Goal: Complete application form

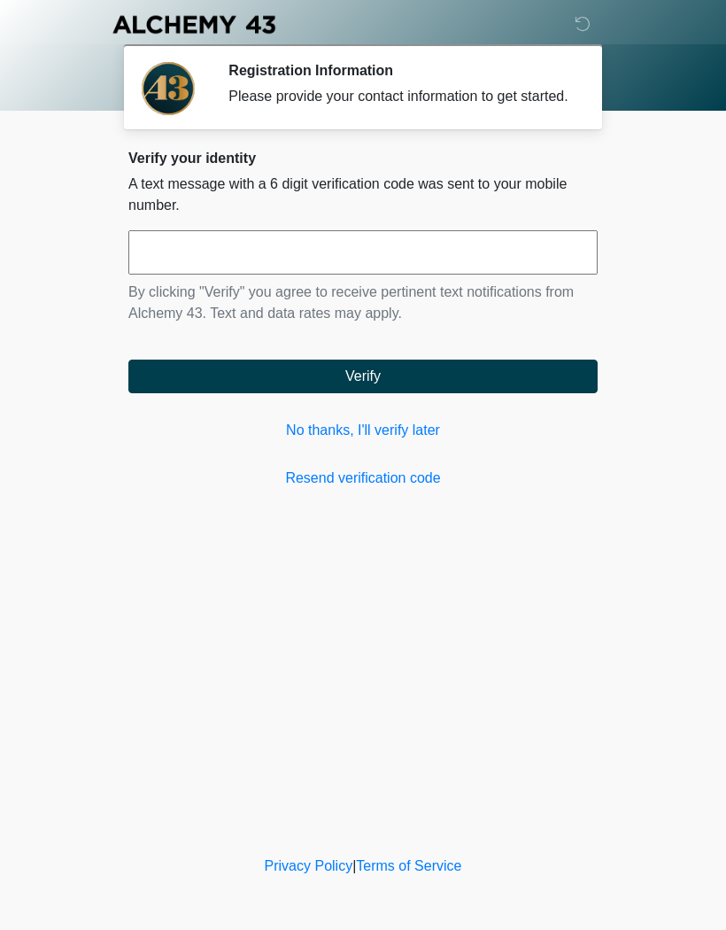
click at [502, 275] on input "text" at bounding box center [362, 252] width 469 height 44
type input "******"
click at [507, 379] on button "Verify" at bounding box center [362, 377] width 469 height 34
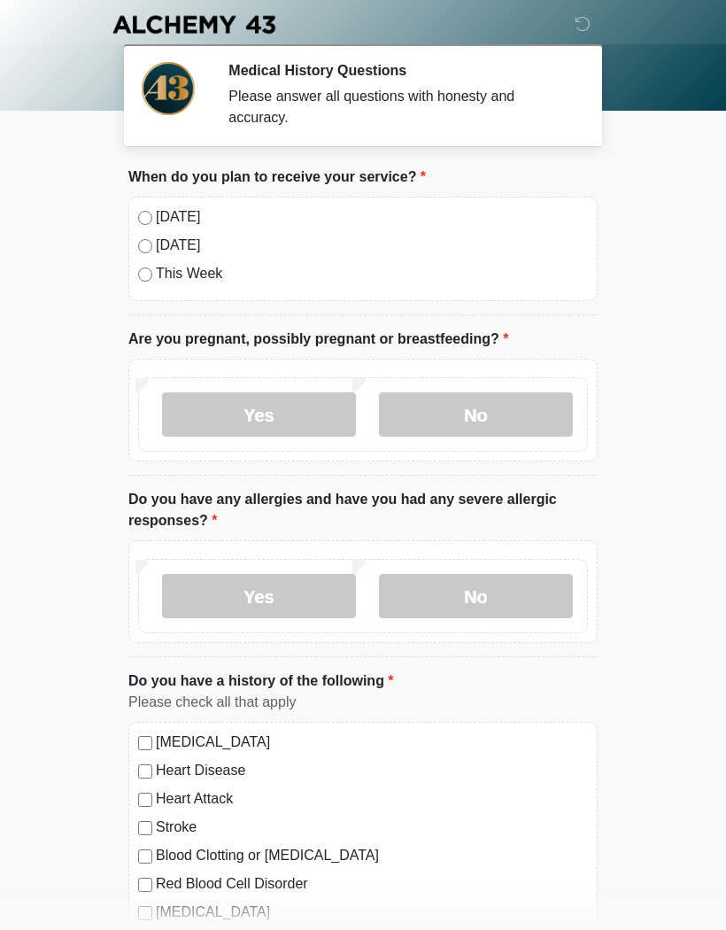
click at [139, 201] on div "[DATE] [DATE] This Week" at bounding box center [362, 249] width 469 height 105
click at [503, 414] on label "No" at bounding box center [476, 414] width 194 height 44
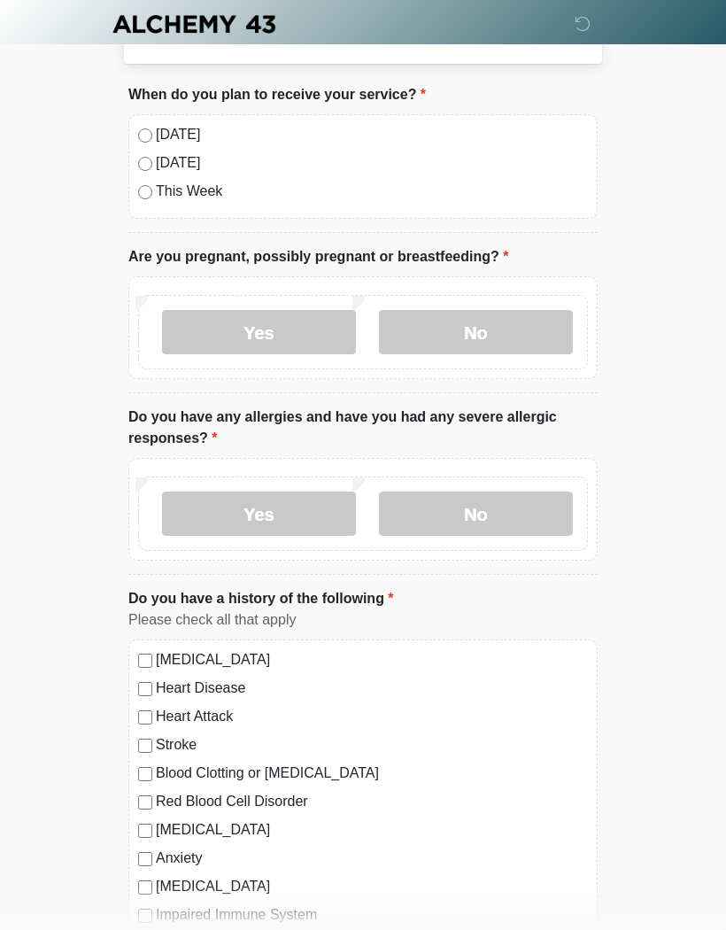
click at [541, 511] on label "No" at bounding box center [476, 514] width 194 height 44
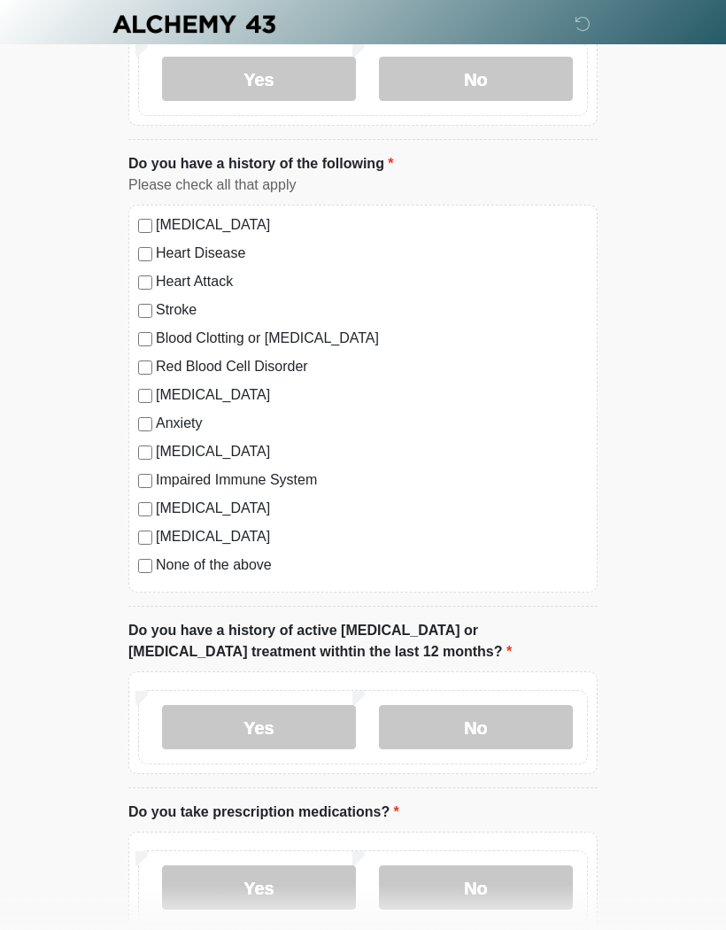
scroll to position [521, 0]
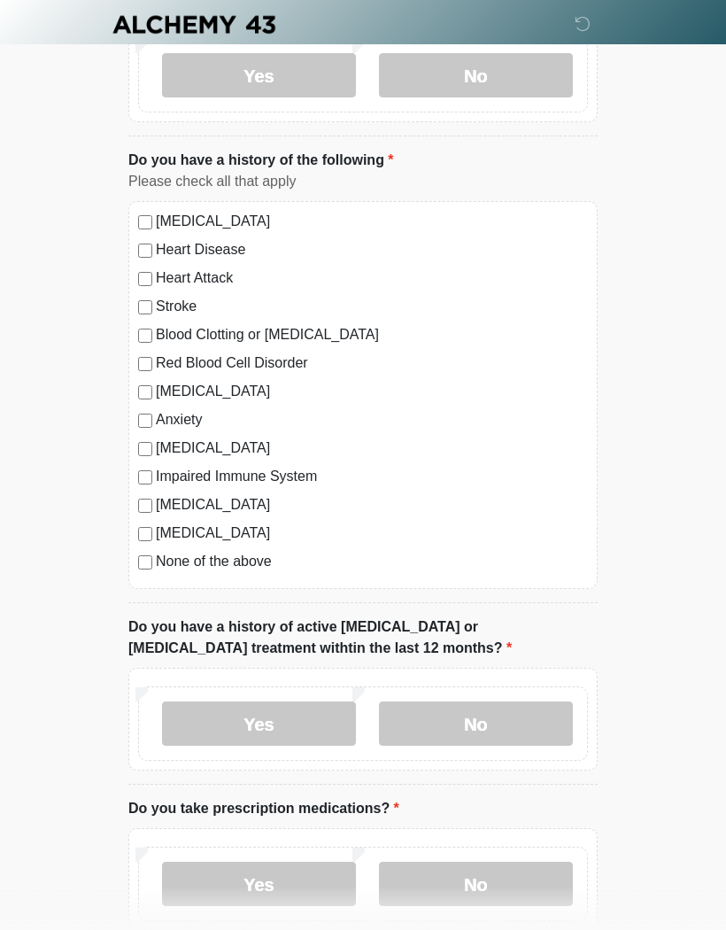
click at [525, 732] on label "No" at bounding box center [476, 723] width 194 height 44
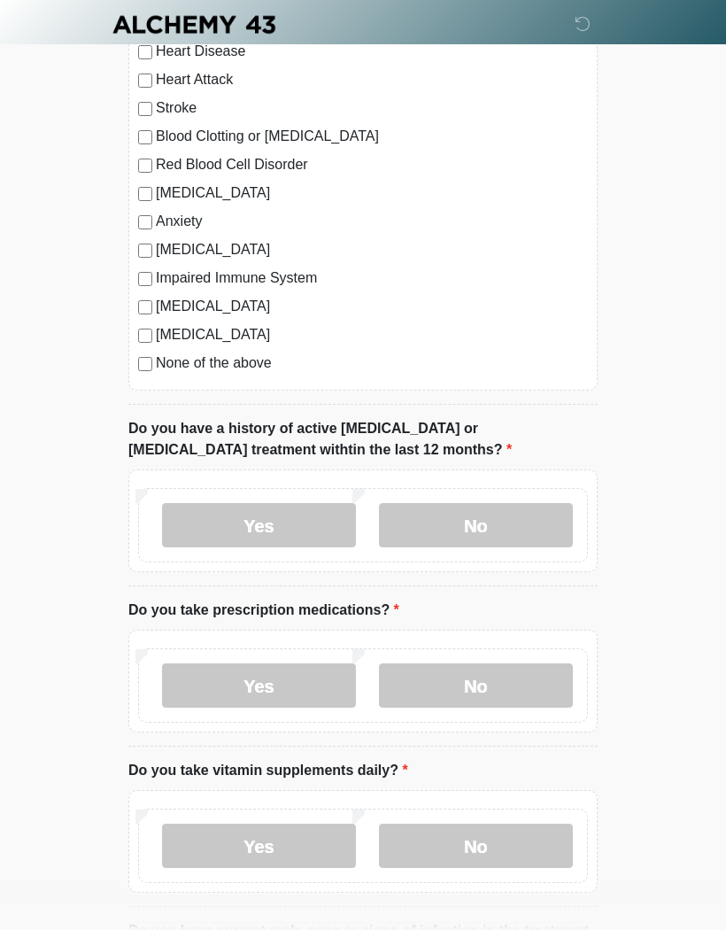
scroll to position [720, 0]
click at [168, 677] on label "Yes" at bounding box center [259, 684] width 194 height 44
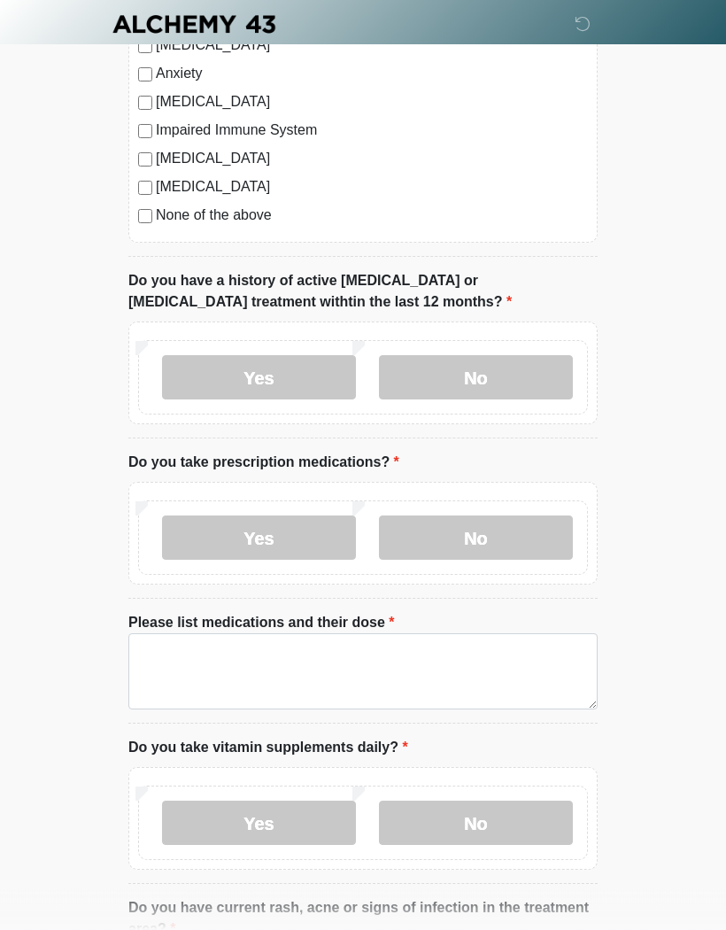
scroll to position [872, 0]
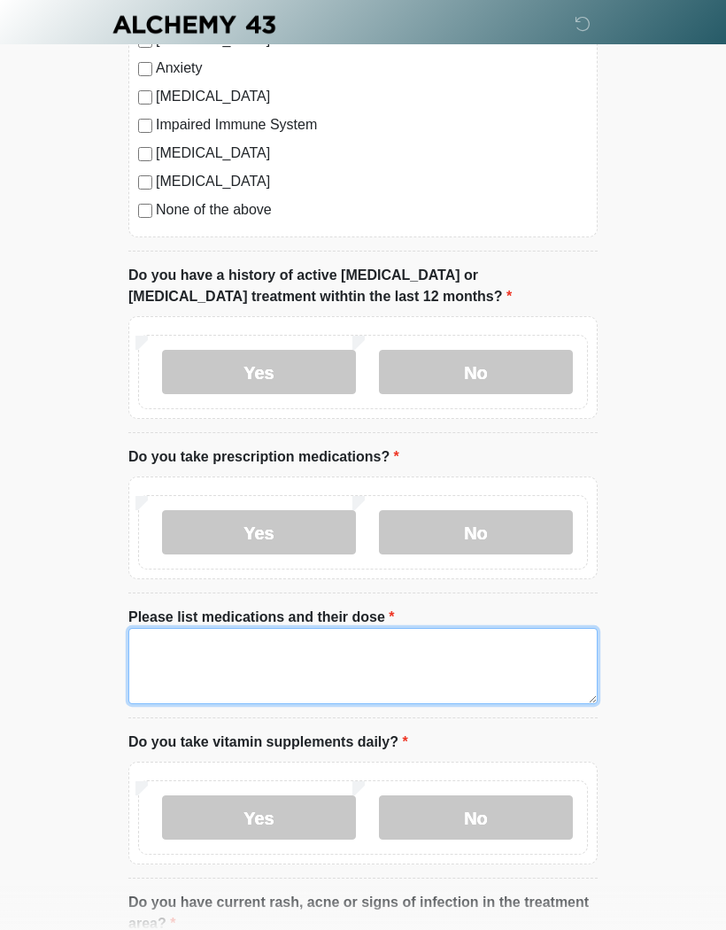
click at [172, 669] on textarea "Please list medications and their dose" at bounding box center [362, 666] width 469 height 76
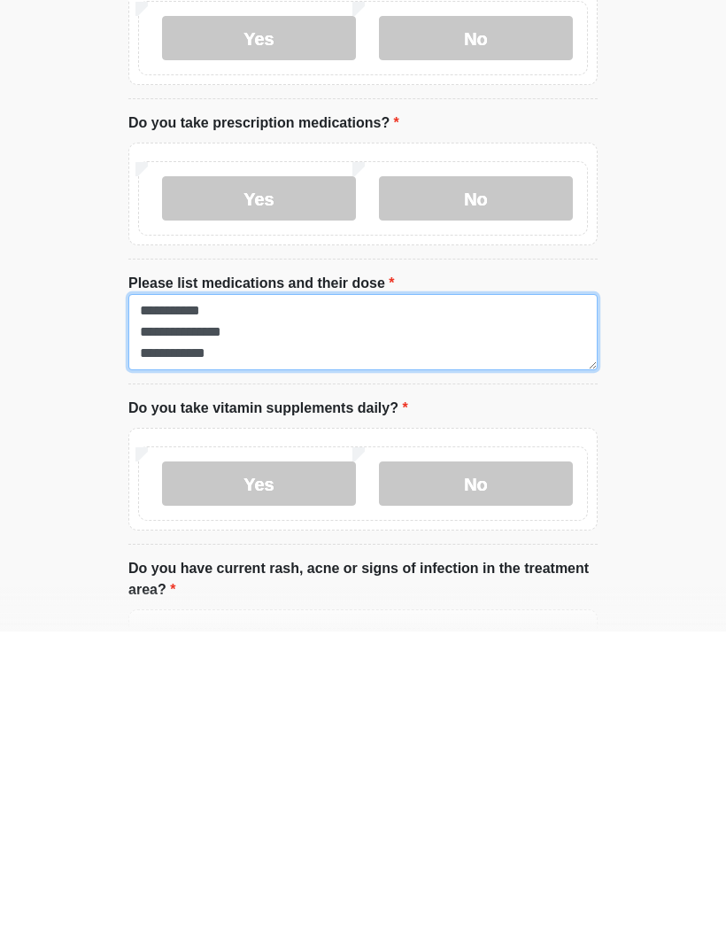
scroll to position [912, 0]
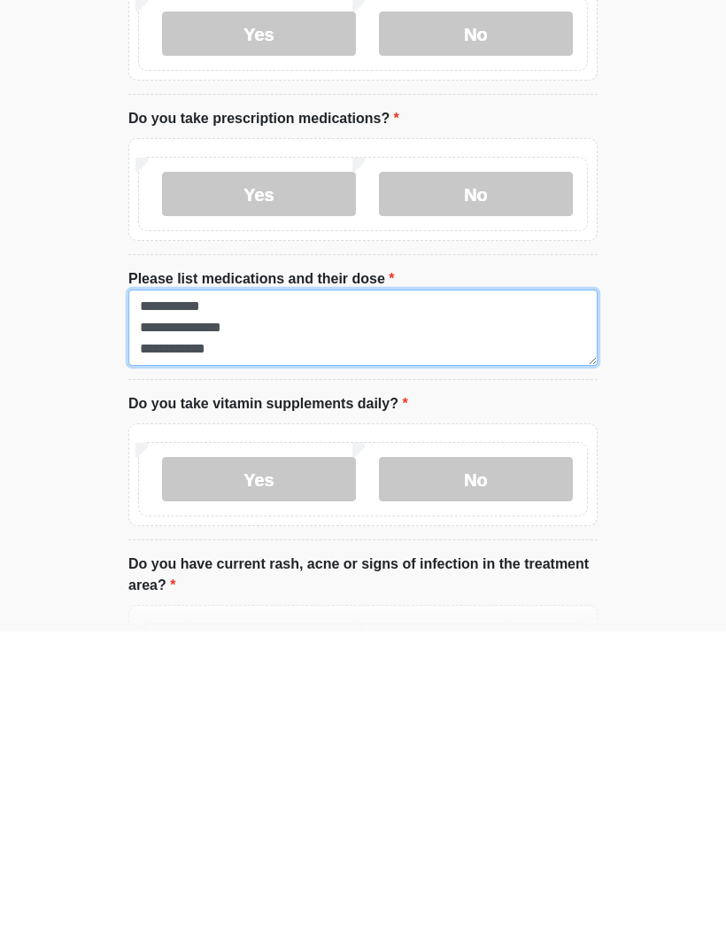
type textarea "**********"
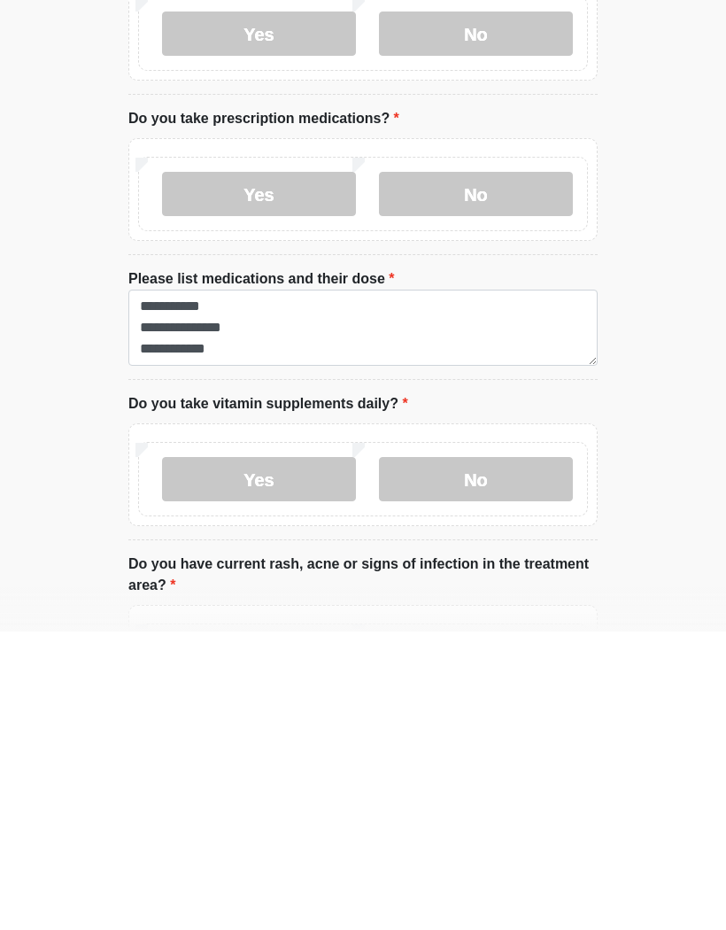
click at [510, 755] on label "No" at bounding box center [476, 777] width 194 height 44
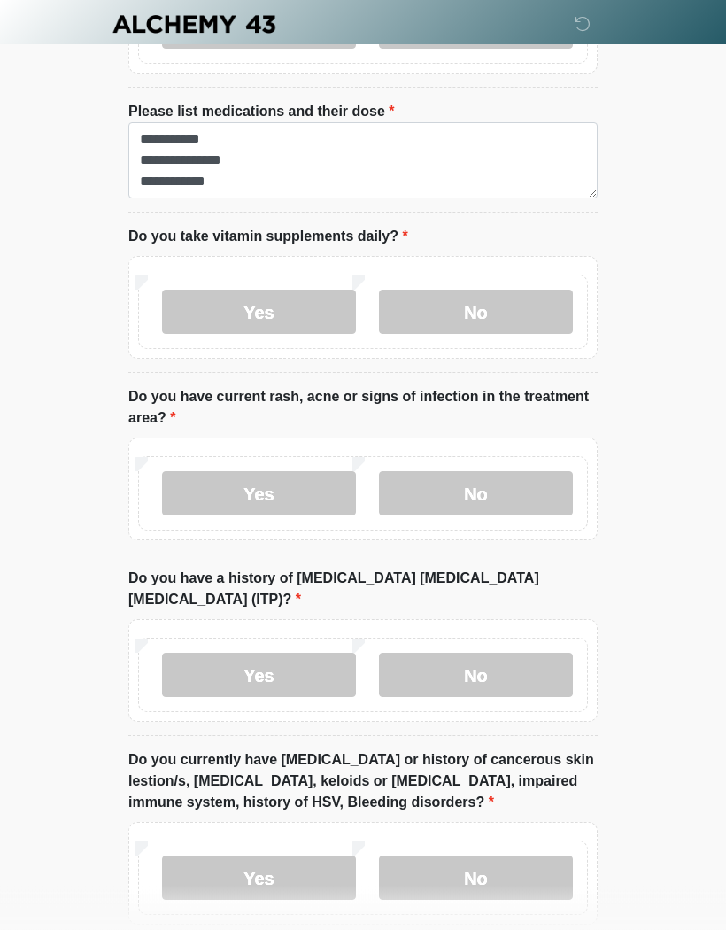
scroll to position [1381, 0]
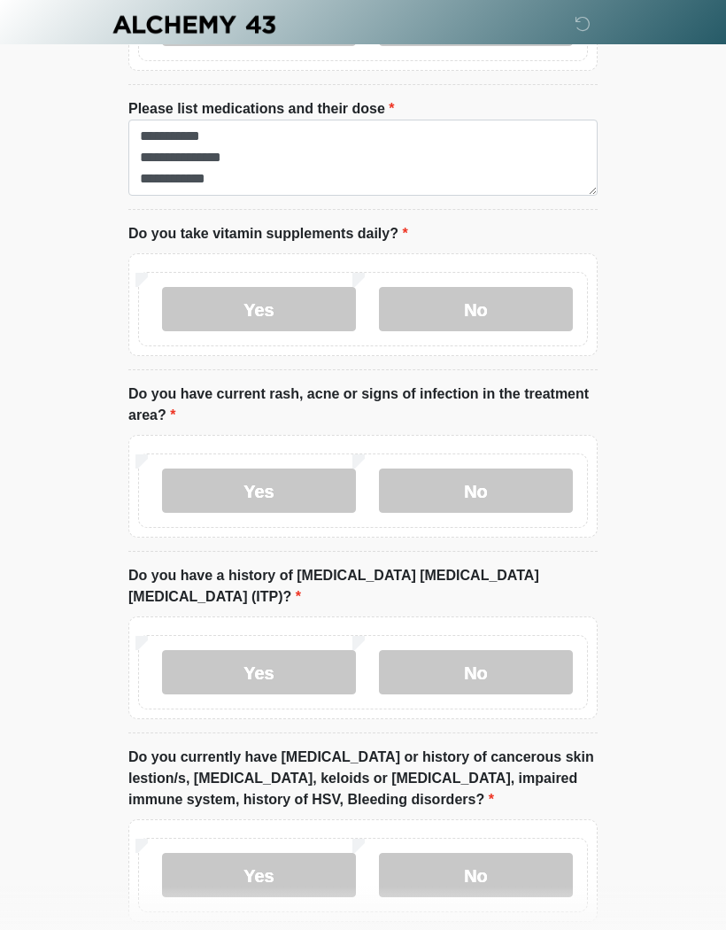
click at [495, 479] on label "No" at bounding box center [476, 490] width 194 height 44
click at [506, 656] on label "No" at bounding box center [476, 672] width 194 height 44
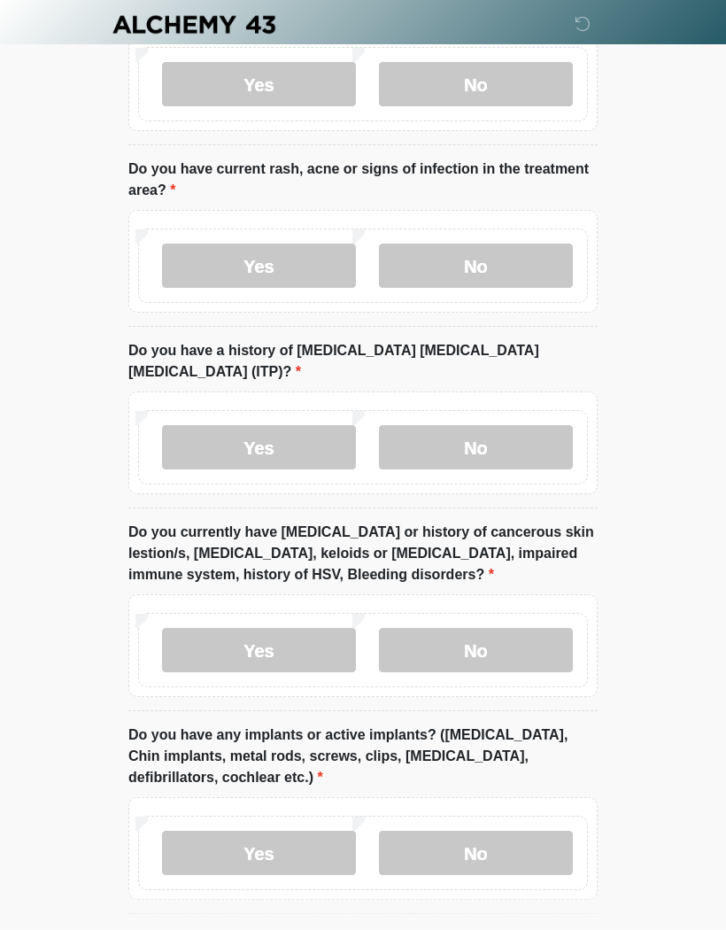
click at [520, 628] on label "No" at bounding box center [476, 650] width 194 height 44
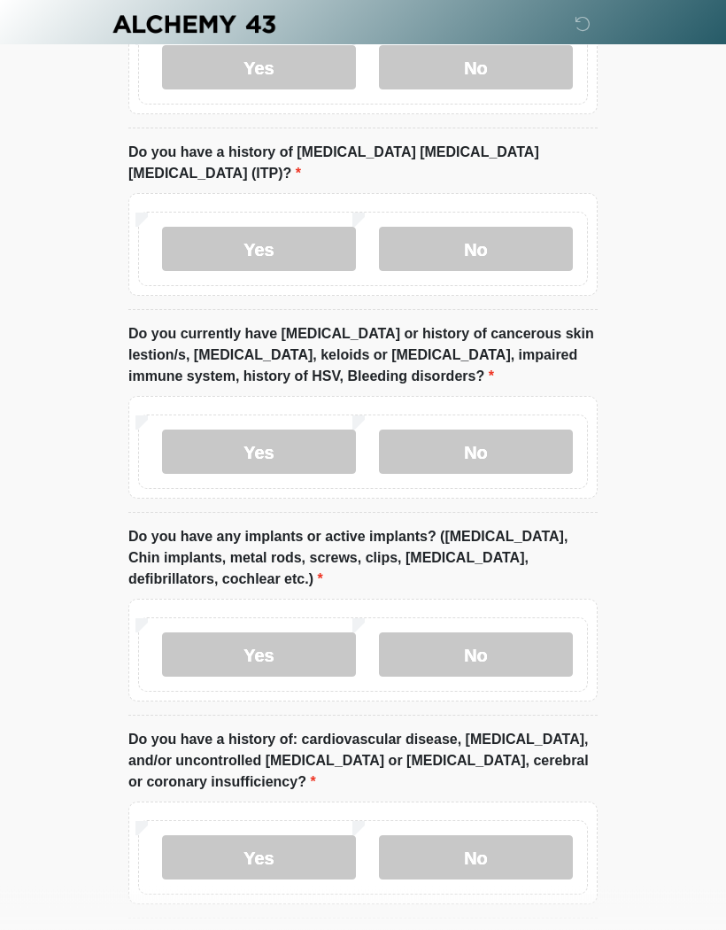
scroll to position [1808, 0]
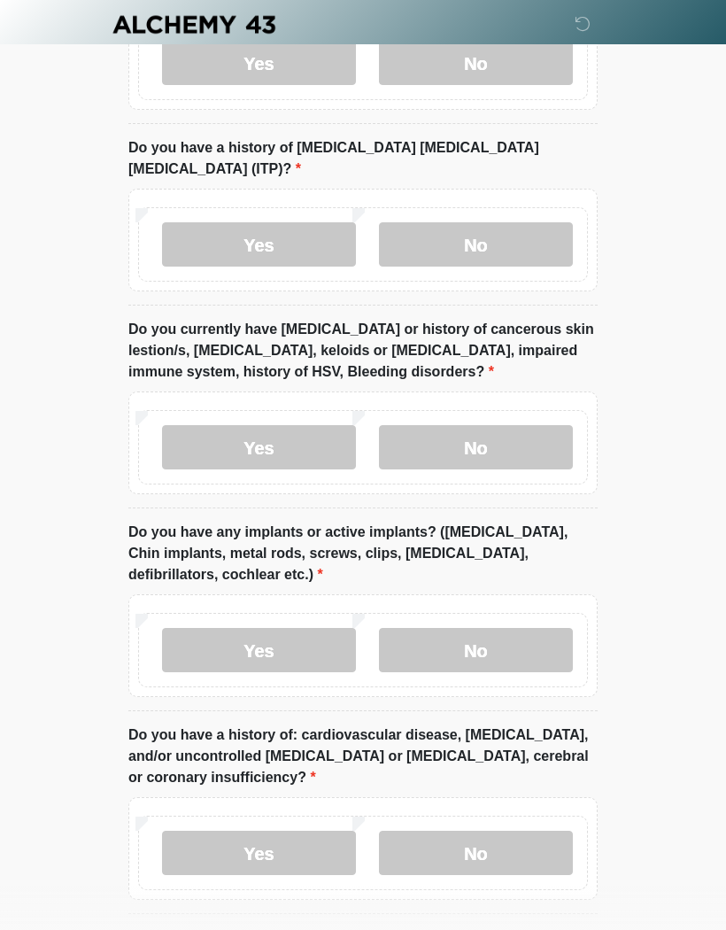
click at [525, 628] on label "No" at bounding box center [476, 650] width 194 height 44
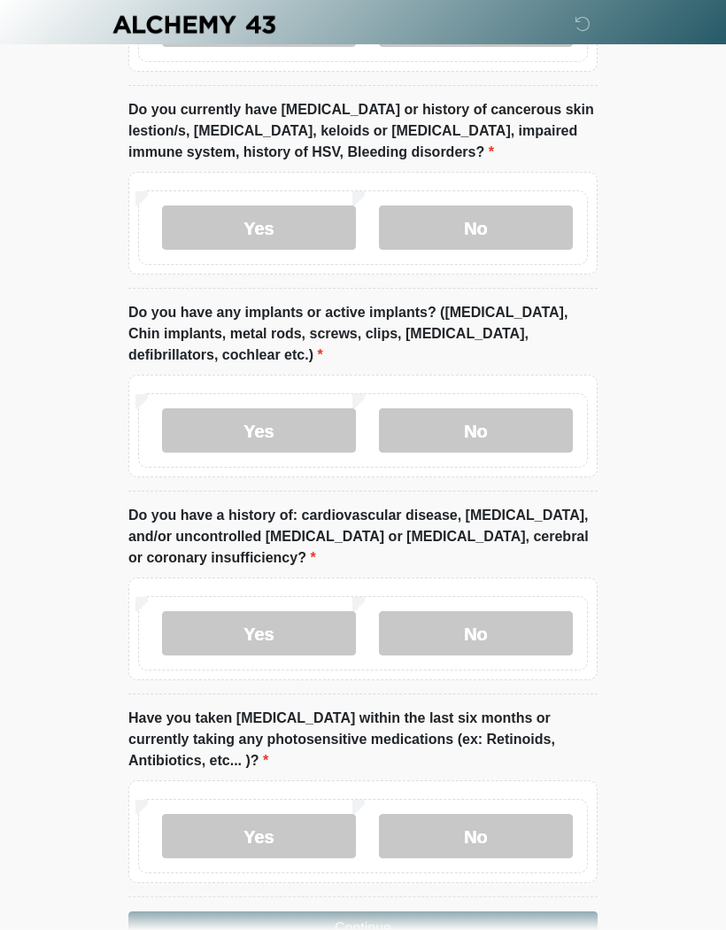
scroll to position [2034, 0]
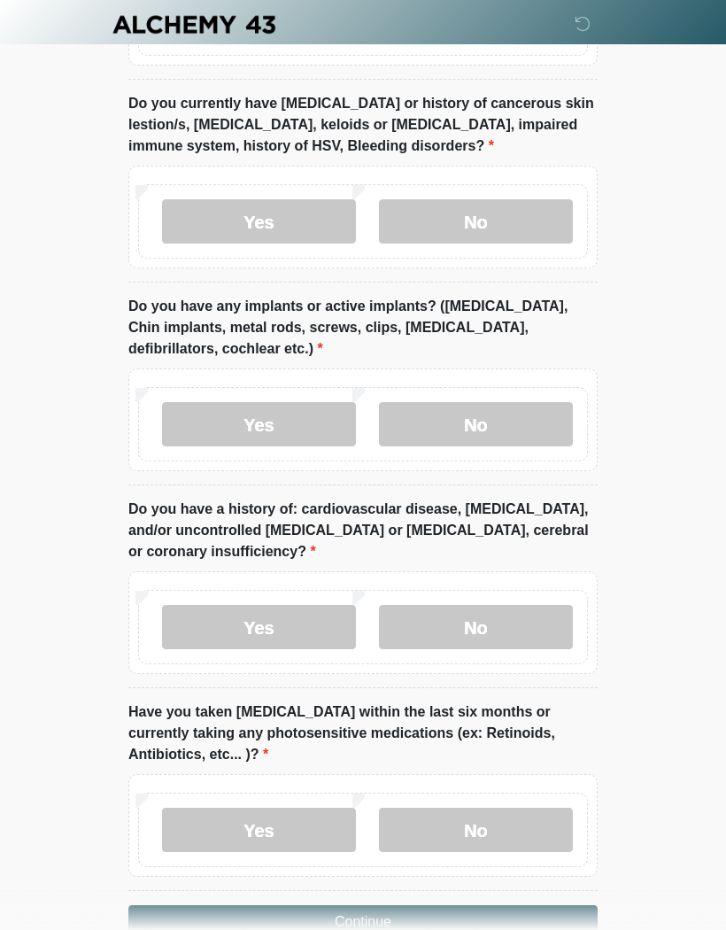
click at [502, 609] on label "No" at bounding box center [476, 627] width 194 height 44
click at [521, 808] on label "No" at bounding box center [476, 830] width 194 height 44
click at [541, 905] on button "Continue" at bounding box center [362, 922] width 469 height 34
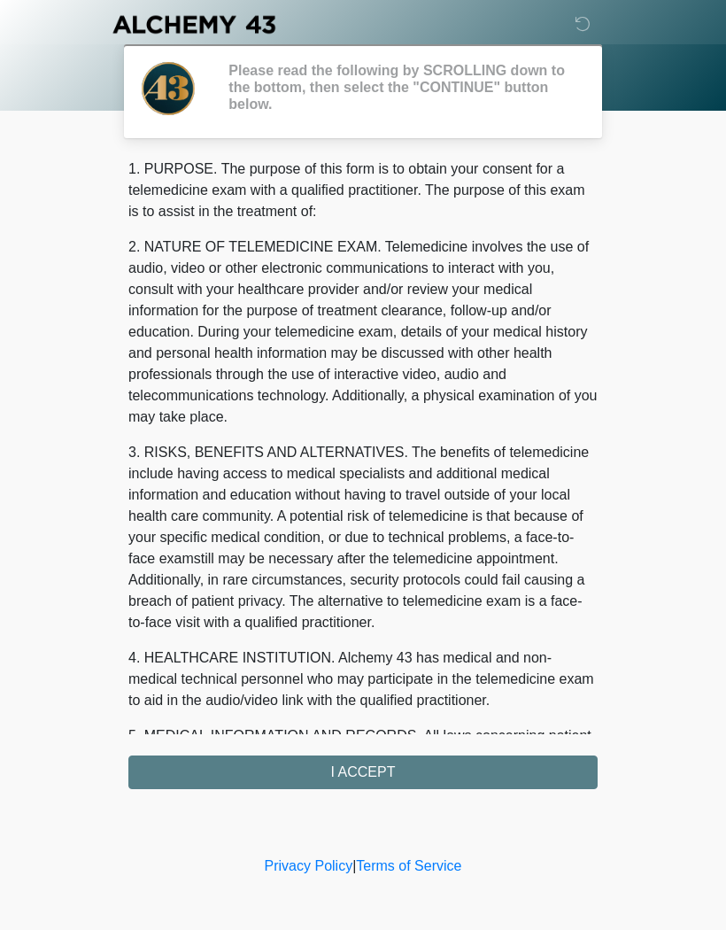
scroll to position [0, 0]
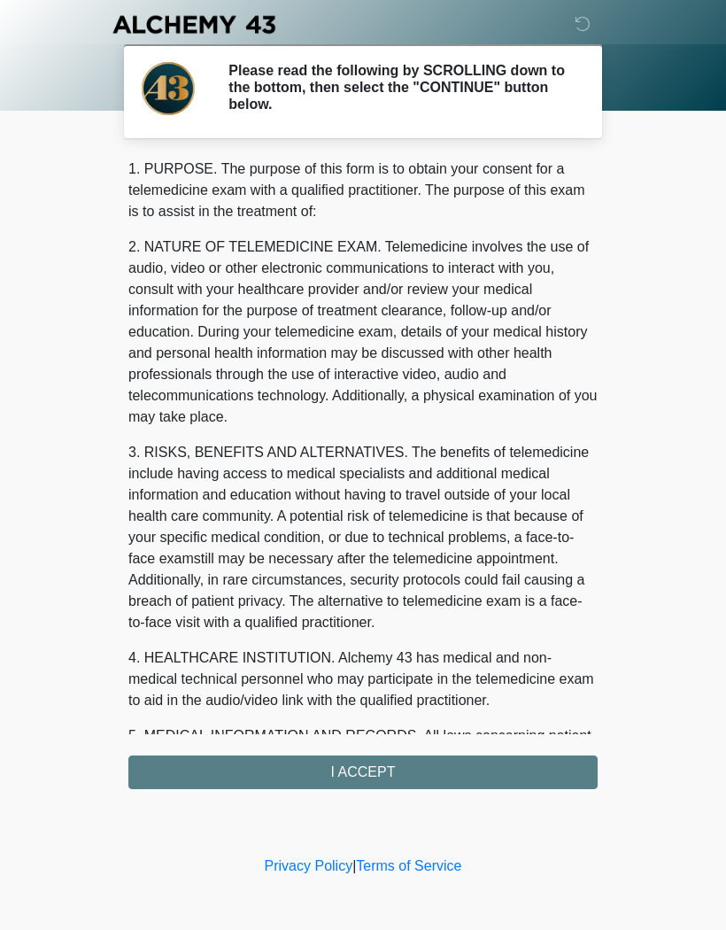
click at [502, 772] on div "1. PURPOSE. The purpose of this form is to obtain your consent for a telemedici…" at bounding box center [362, 474] width 469 height 631
click at [453, 768] on div "1. PURPOSE. The purpose of this form is to obtain your consent for a telemedici…" at bounding box center [362, 474] width 469 height 631
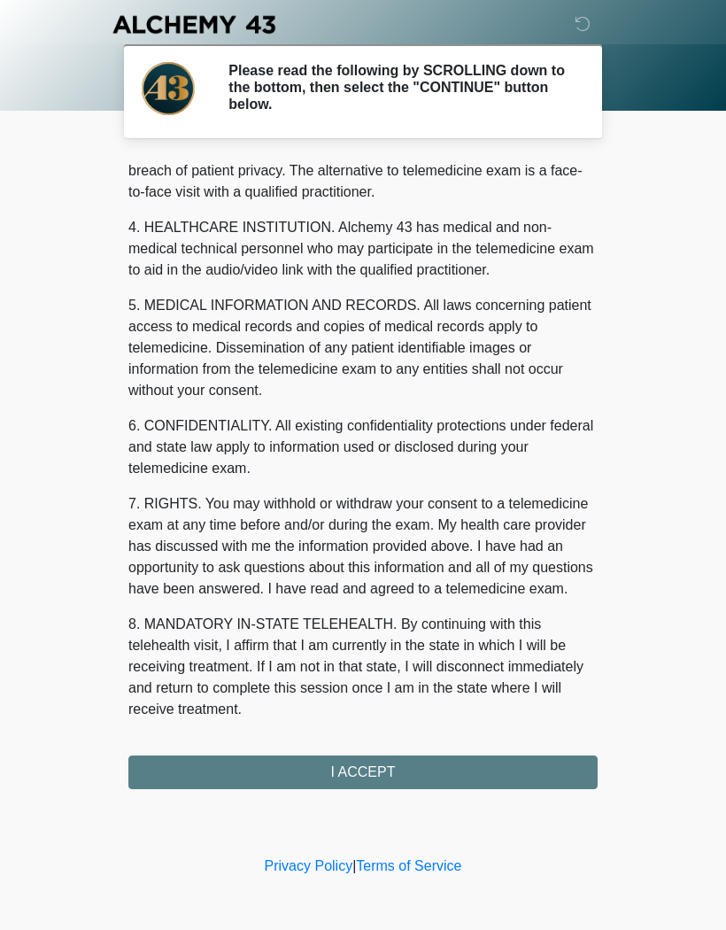
click at [333, 769] on button "I ACCEPT" at bounding box center [362, 772] width 469 height 34
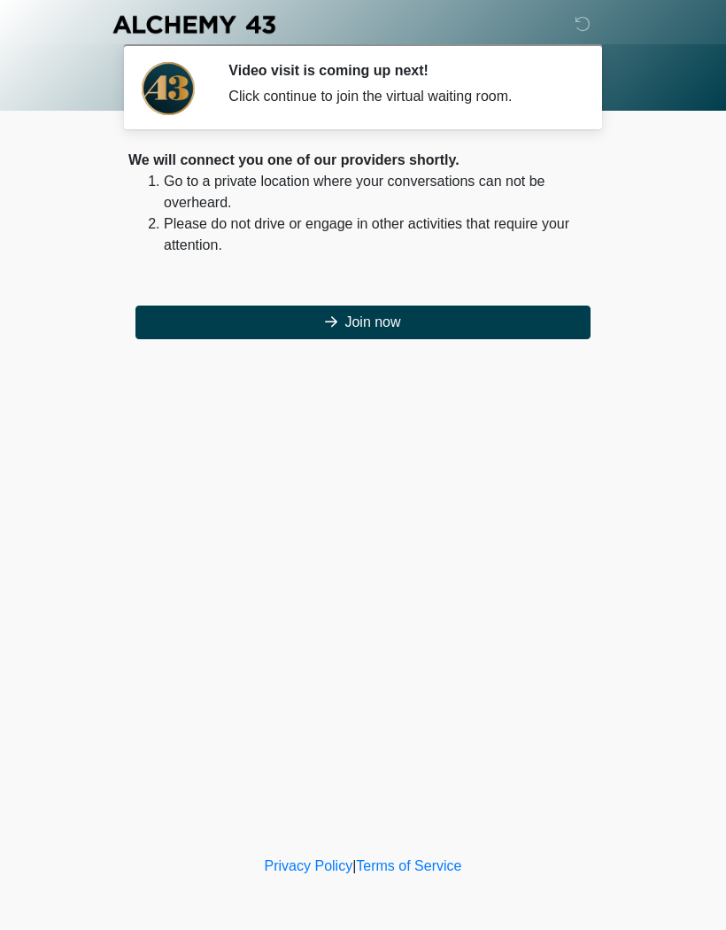
click at [474, 321] on button "Join now" at bounding box center [362, 323] width 455 height 34
